Goal: Information Seeking & Learning: Compare options

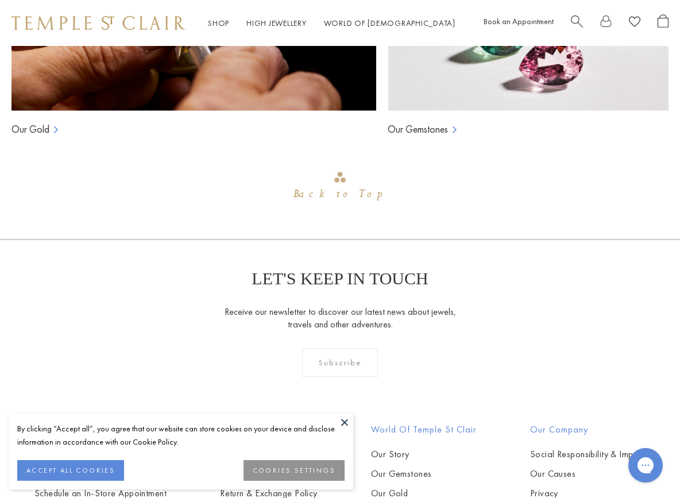
scroll to position [851, 0]
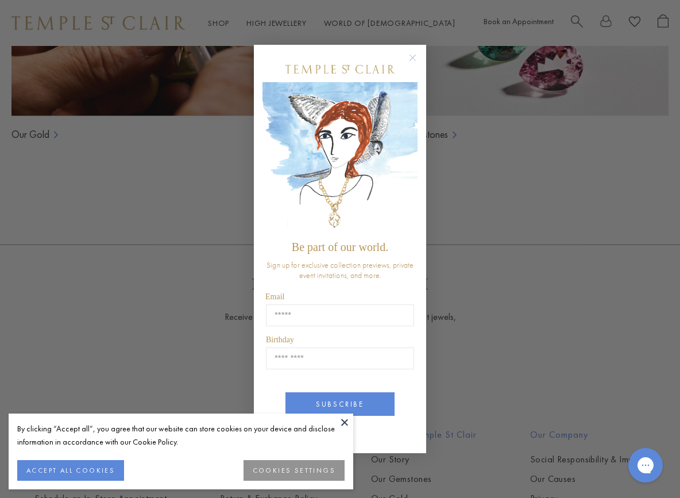
click at [416, 53] on circle "Close dialog" at bounding box center [413, 58] width 14 height 14
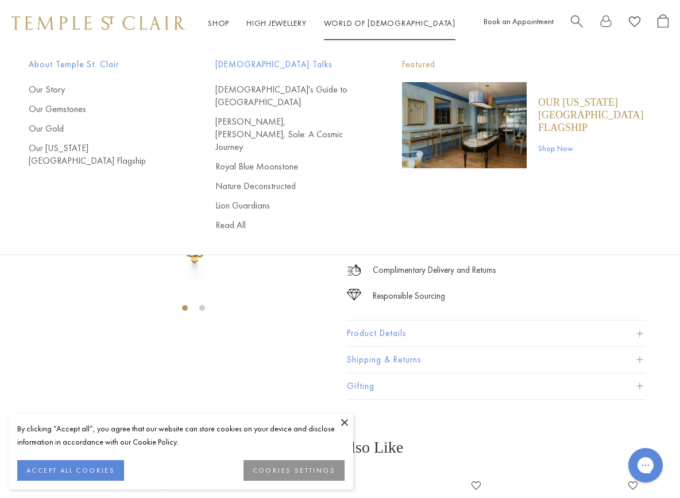
click at [348, 22] on link "World of Temple World of Temple" at bounding box center [389, 23] width 131 height 10
click at [289, 85] on link "[DEMOGRAPHIC_DATA]'s Guide to [GEOGRAPHIC_DATA]" at bounding box center [285, 95] width 141 height 25
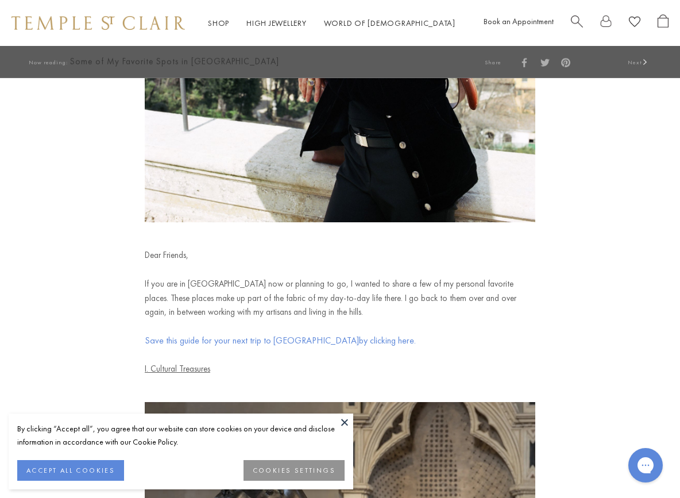
scroll to position [282, 0]
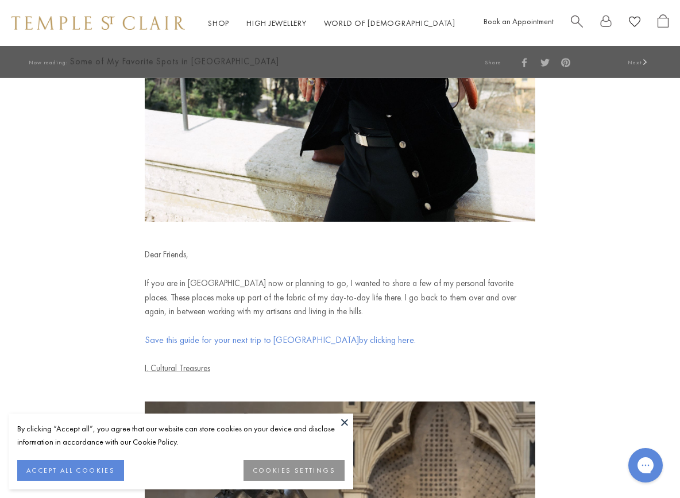
click at [346, 423] on button at bounding box center [344, 421] width 17 height 17
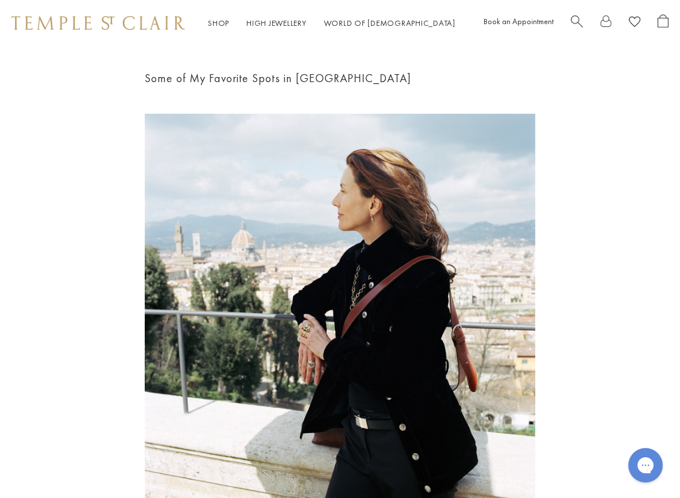
scroll to position [0, 0]
click at [278, 24] on link "High Jewellery High Jewellery" at bounding box center [276, 23] width 60 height 10
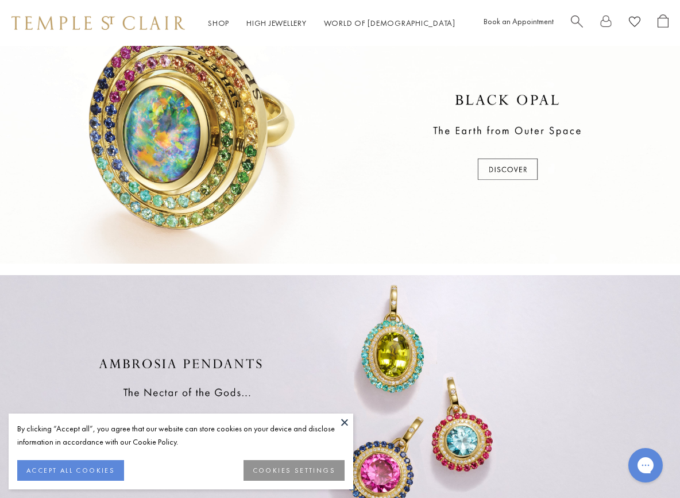
scroll to position [298, 0]
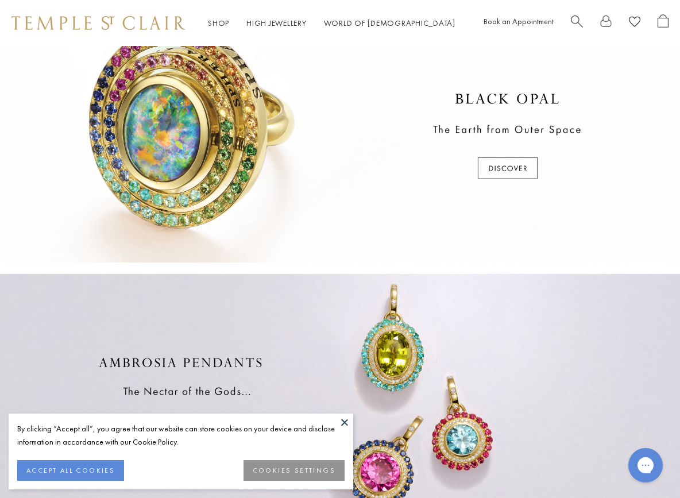
click at [344, 423] on button at bounding box center [344, 421] width 17 height 17
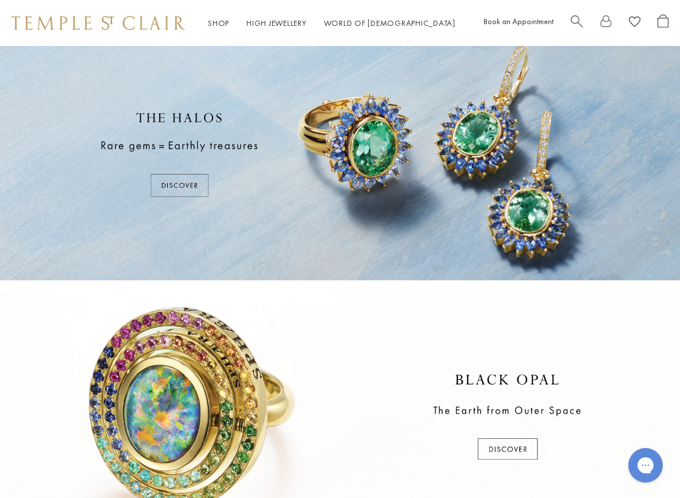
scroll to position [5, 0]
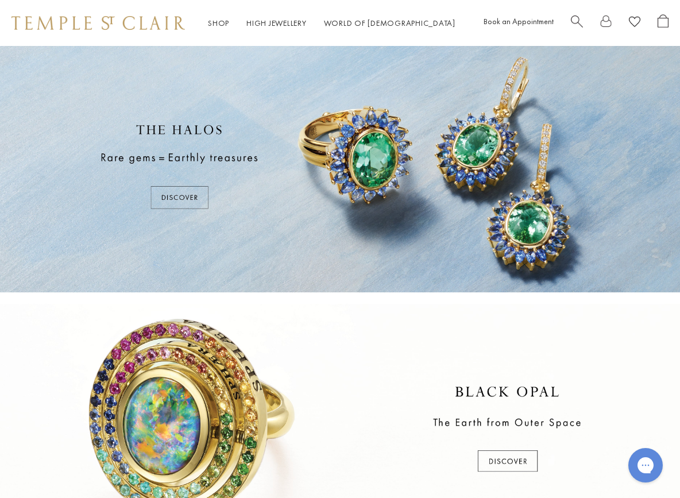
click at [185, 200] on div at bounding box center [340, 166] width 680 height 251
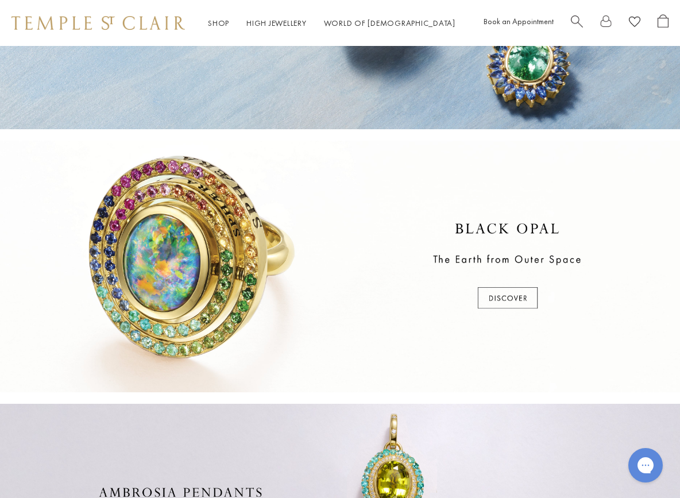
scroll to position [185, 0]
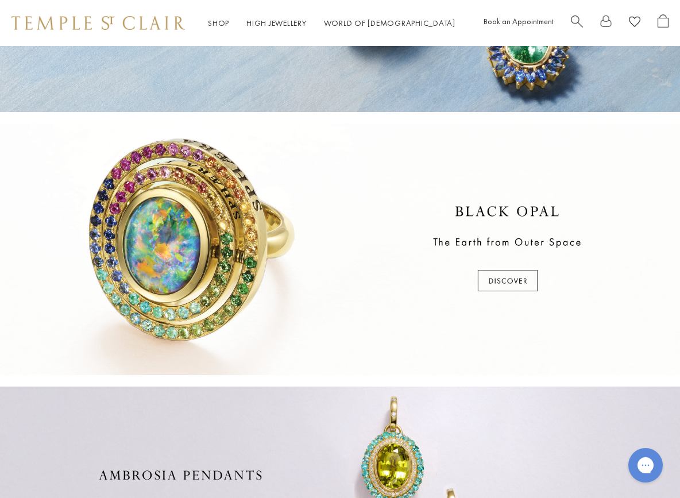
click at [228, 242] on div at bounding box center [340, 248] width 680 height 251
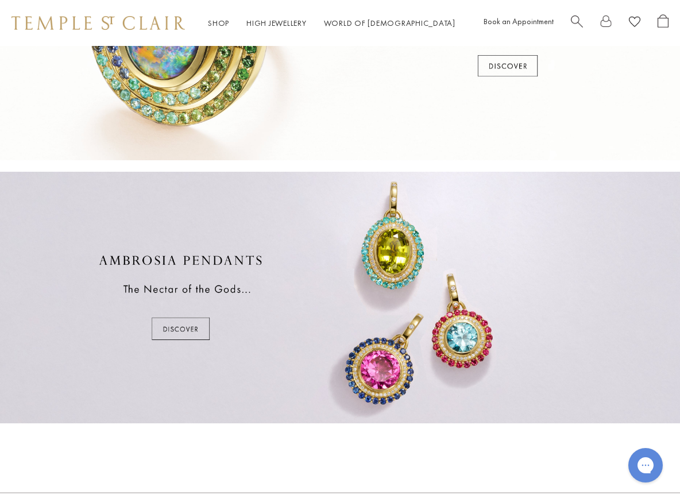
scroll to position [410, 0]
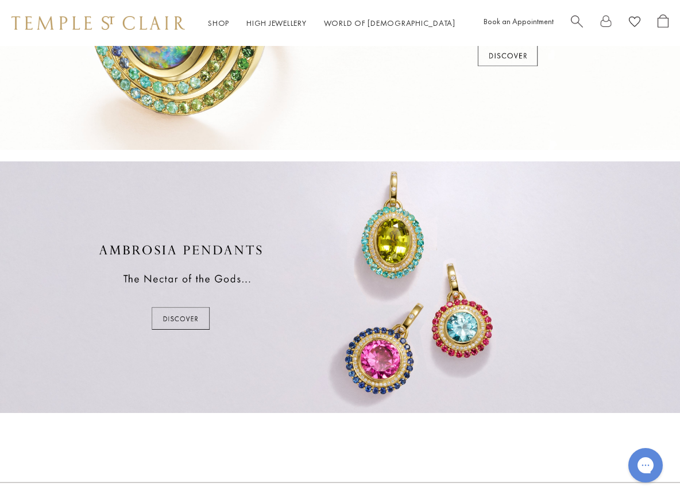
click at [187, 317] on div at bounding box center [340, 286] width 680 height 251
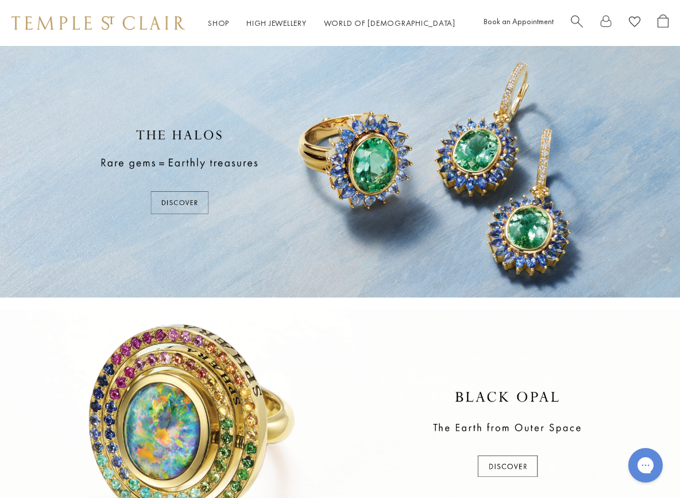
scroll to position [0, 0]
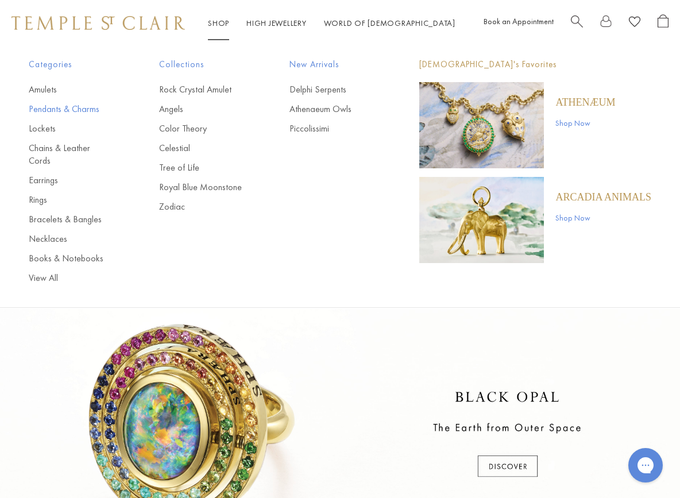
click at [51, 109] on link "Pendants & Charms" at bounding box center [71, 109] width 84 height 13
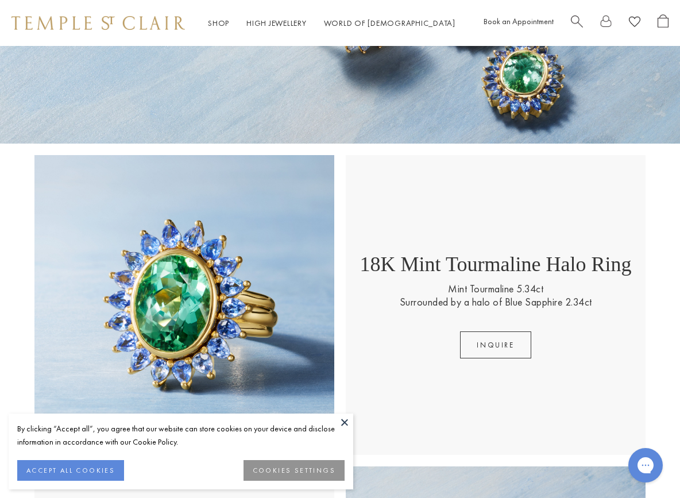
scroll to position [159, 0]
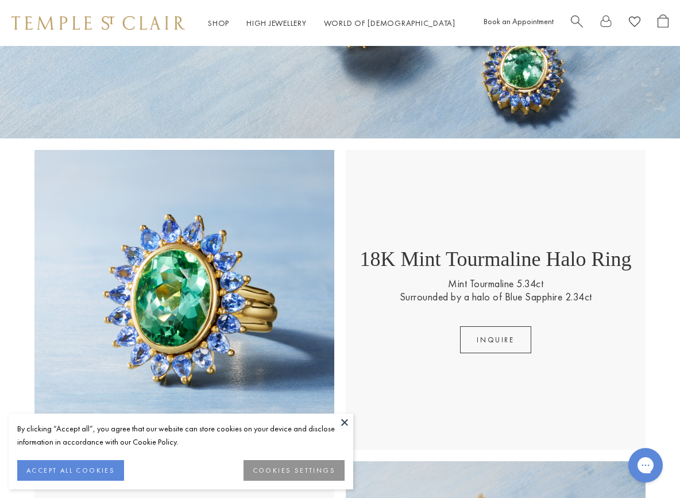
click at [344, 419] on button at bounding box center [344, 421] width 17 height 17
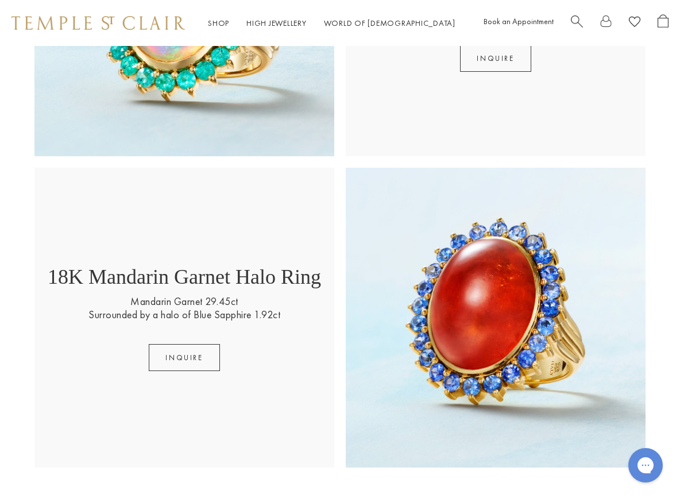
scroll to position [1076, 0]
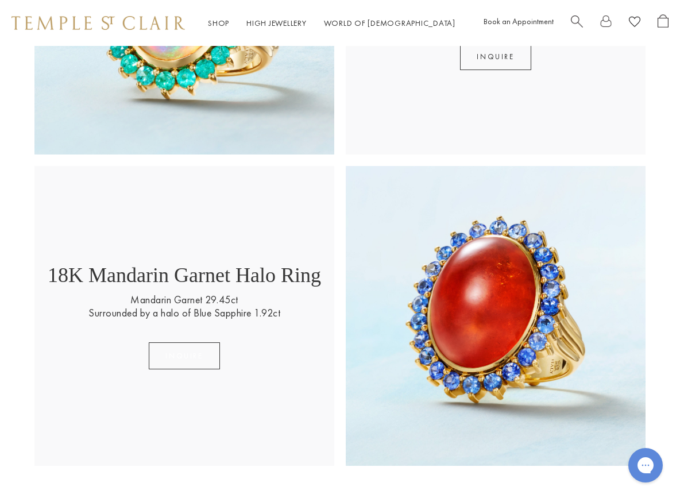
click at [195, 355] on button "Inquire" at bounding box center [184, 355] width 71 height 27
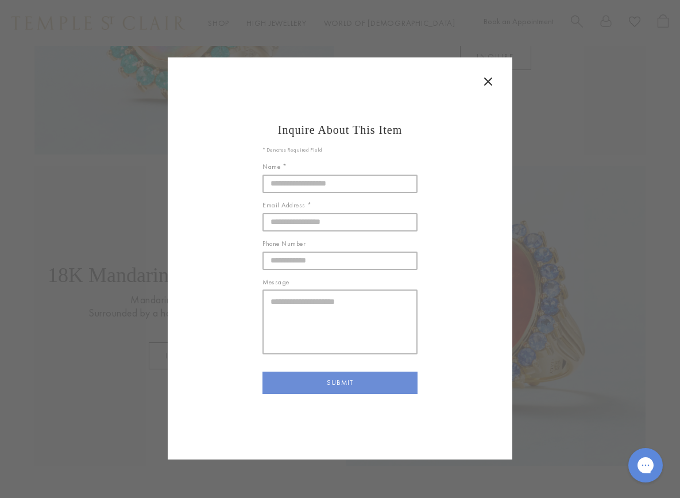
click at [487, 78] on icon at bounding box center [488, 82] width 14 height 14
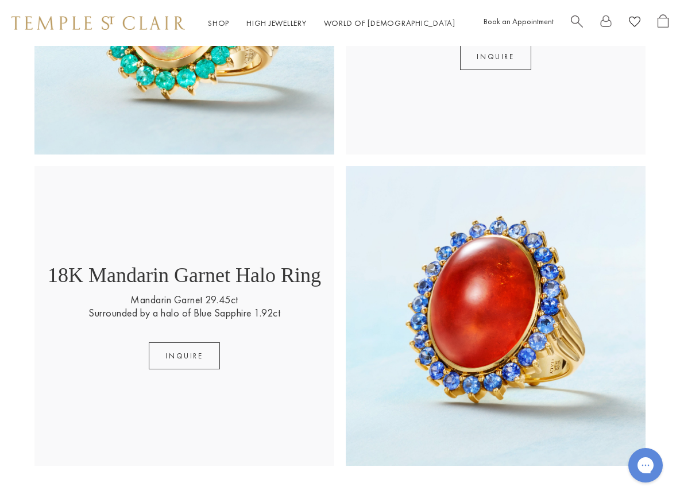
click at [472, 320] on img at bounding box center [496, 316] width 300 height 300
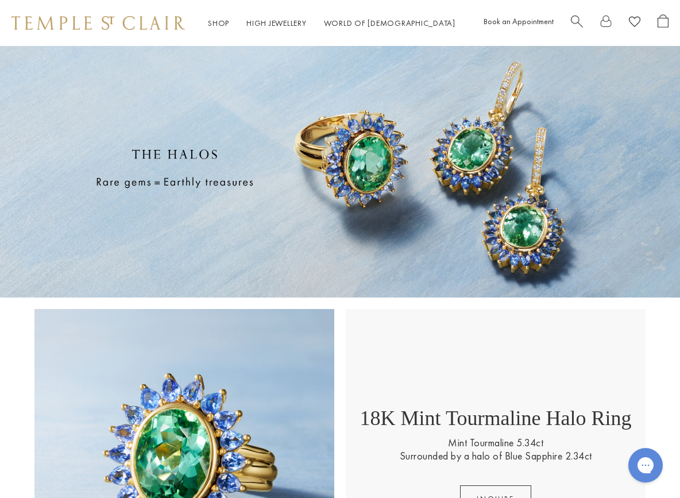
scroll to position [0, 0]
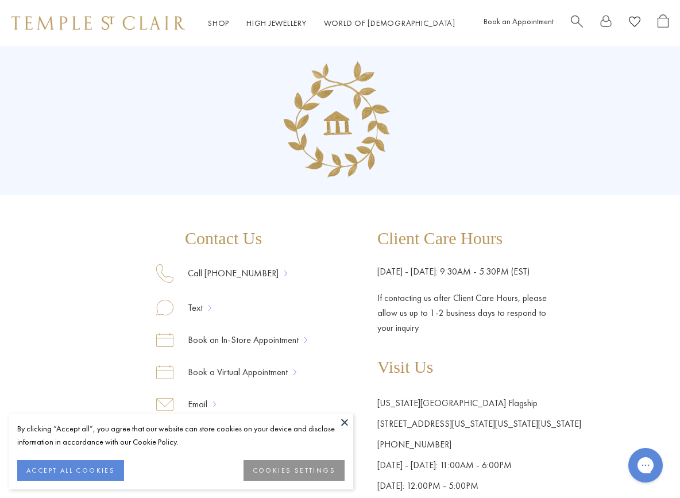
click at [345, 421] on button at bounding box center [344, 421] width 17 height 17
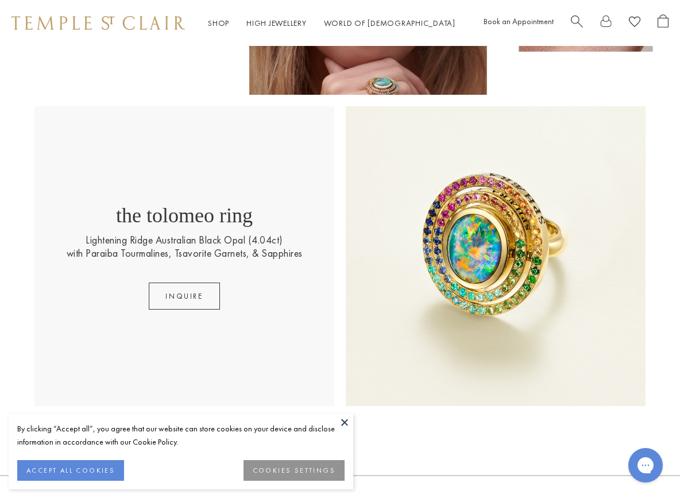
scroll to position [219, 0]
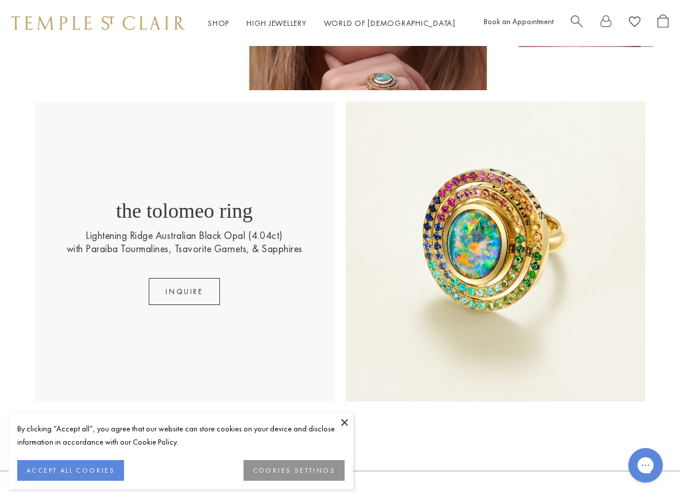
click at [101, 469] on button "ACCEPT ALL COOKIES" at bounding box center [70, 470] width 107 height 21
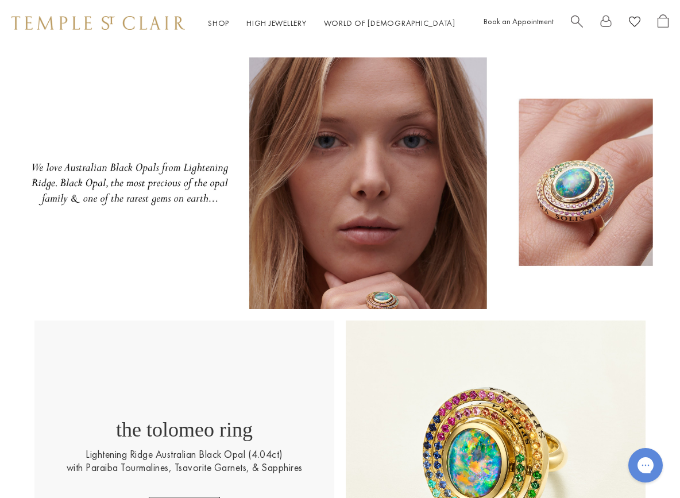
scroll to position [0, 0]
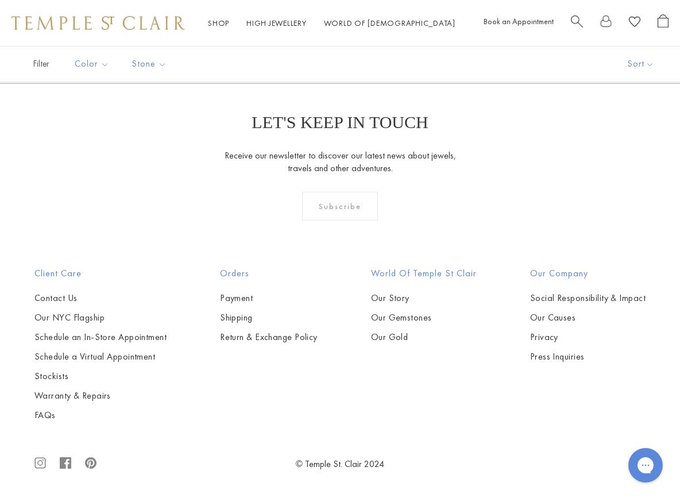
scroll to position [3627, 0]
click at [0, 0] on img at bounding box center [0, 0] width 0 height 0
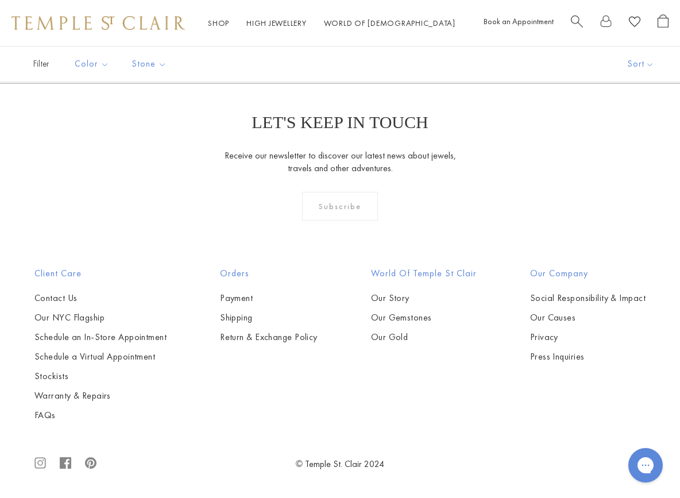
click at [324, 37] on link "2" at bounding box center [321, 21] width 37 height 32
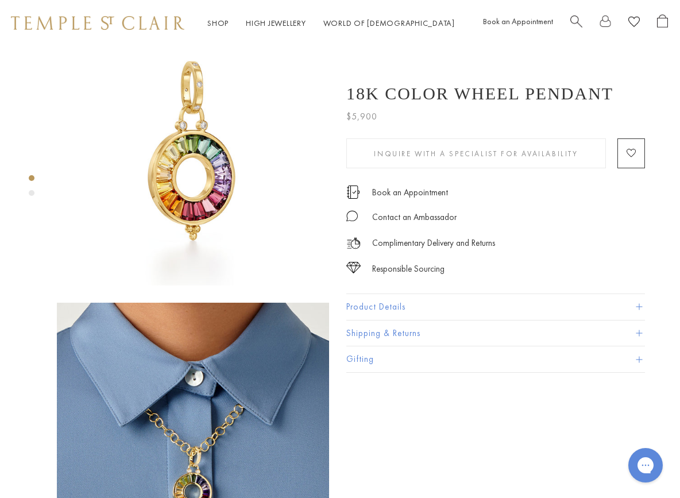
scroll to position [33, 0]
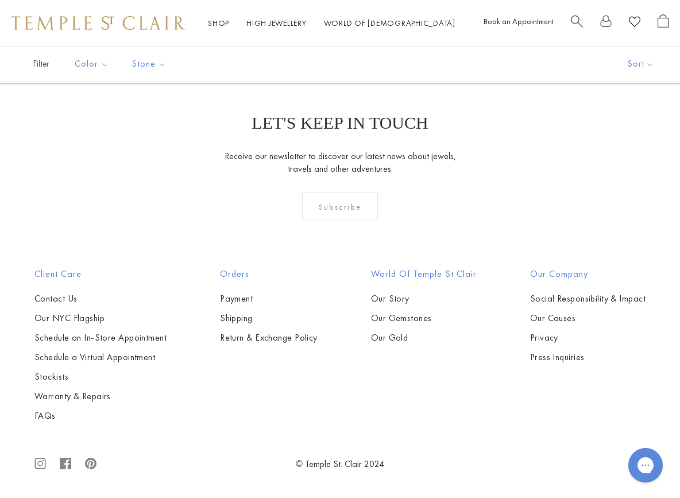
scroll to position [4946, 0]
click at [378, 37] on link "3" at bounding box center [376, 22] width 37 height 32
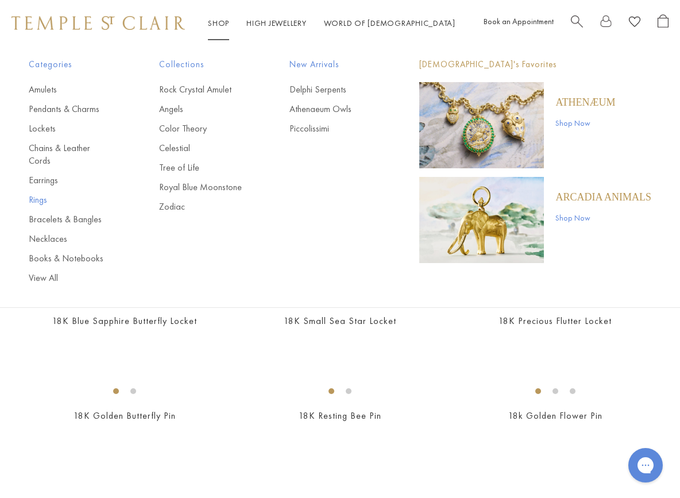
click at [40, 193] on link "Rings" at bounding box center [71, 199] width 84 height 13
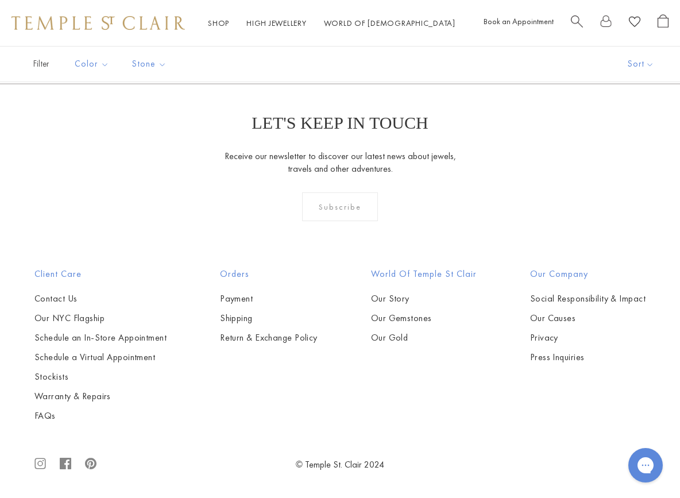
scroll to position [4226, 0]
click at [343, 37] on link "2" at bounding box center [339, 22] width 37 height 32
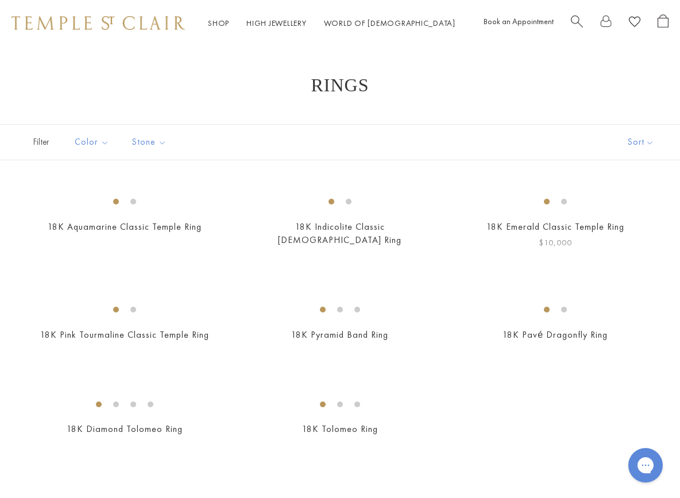
click at [0, 0] on img at bounding box center [0, 0] width 0 height 0
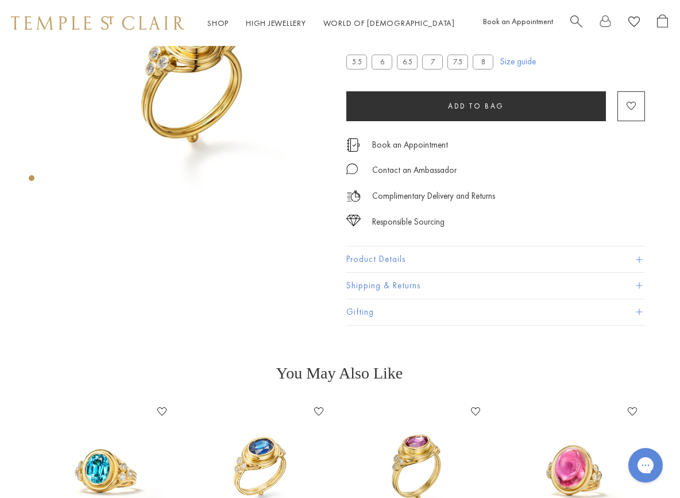
scroll to position [94, 1]
click at [640, 258] on span at bounding box center [639, 258] width 6 height 6
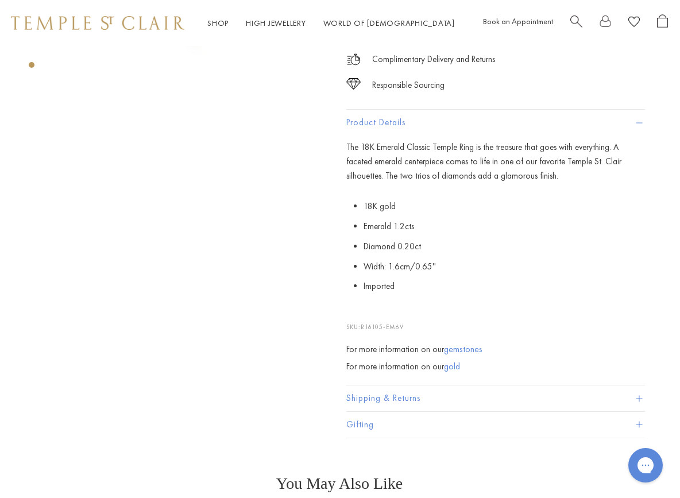
scroll to position [234, 1]
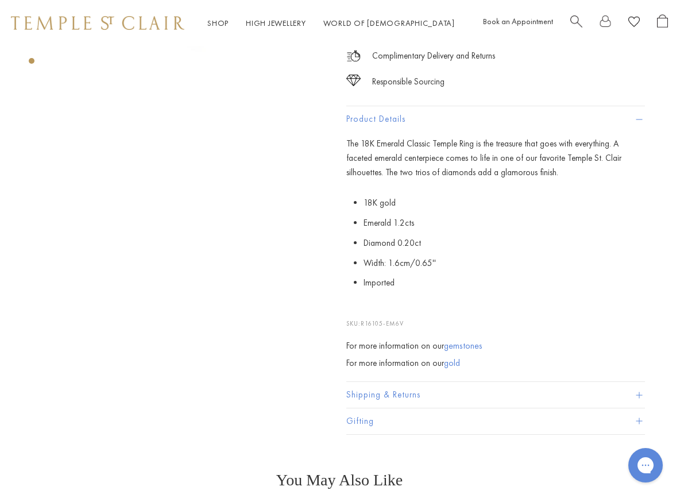
click at [454, 343] on link "gemstones" at bounding box center [463, 345] width 38 height 12
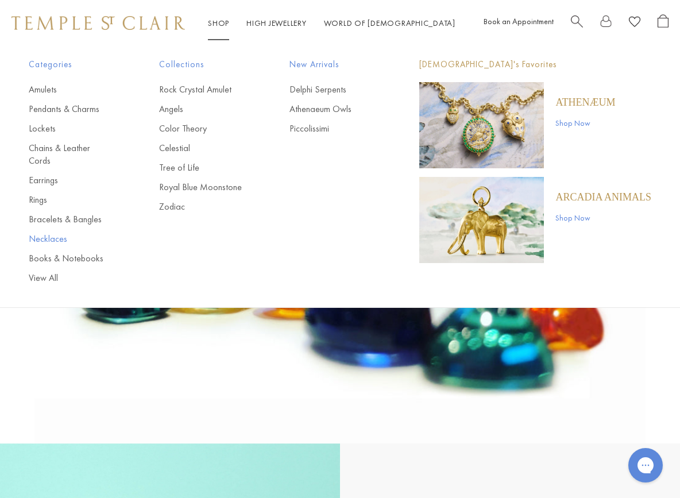
click at [42, 233] on link "Necklaces" at bounding box center [71, 239] width 84 height 13
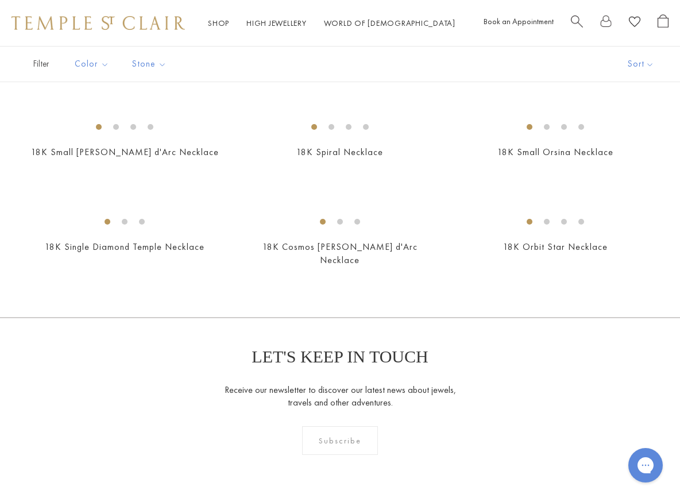
scroll to position [1135, 0]
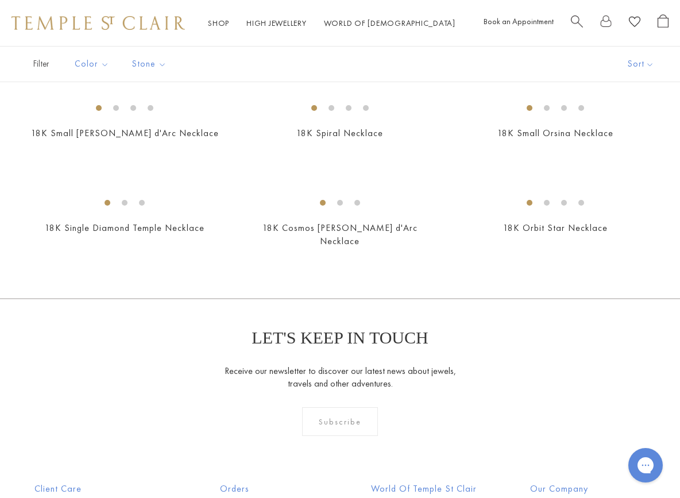
click at [0, 0] on img at bounding box center [0, 0] width 0 height 0
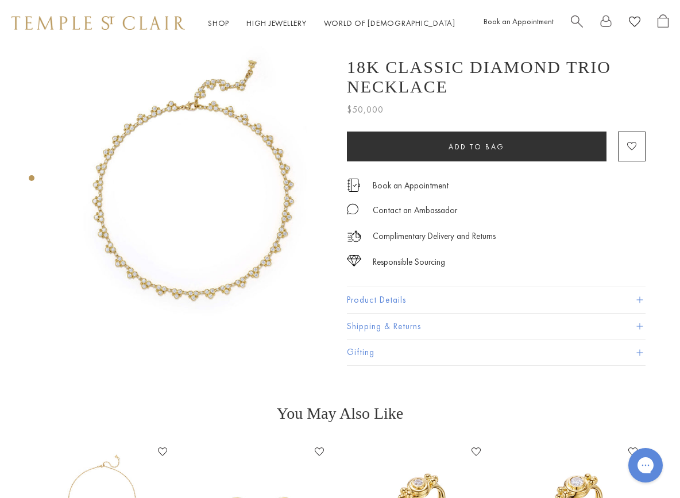
click at [267, 213] on img at bounding box center [193, 182] width 272 height 272
